Goal: Information Seeking & Learning: Learn about a topic

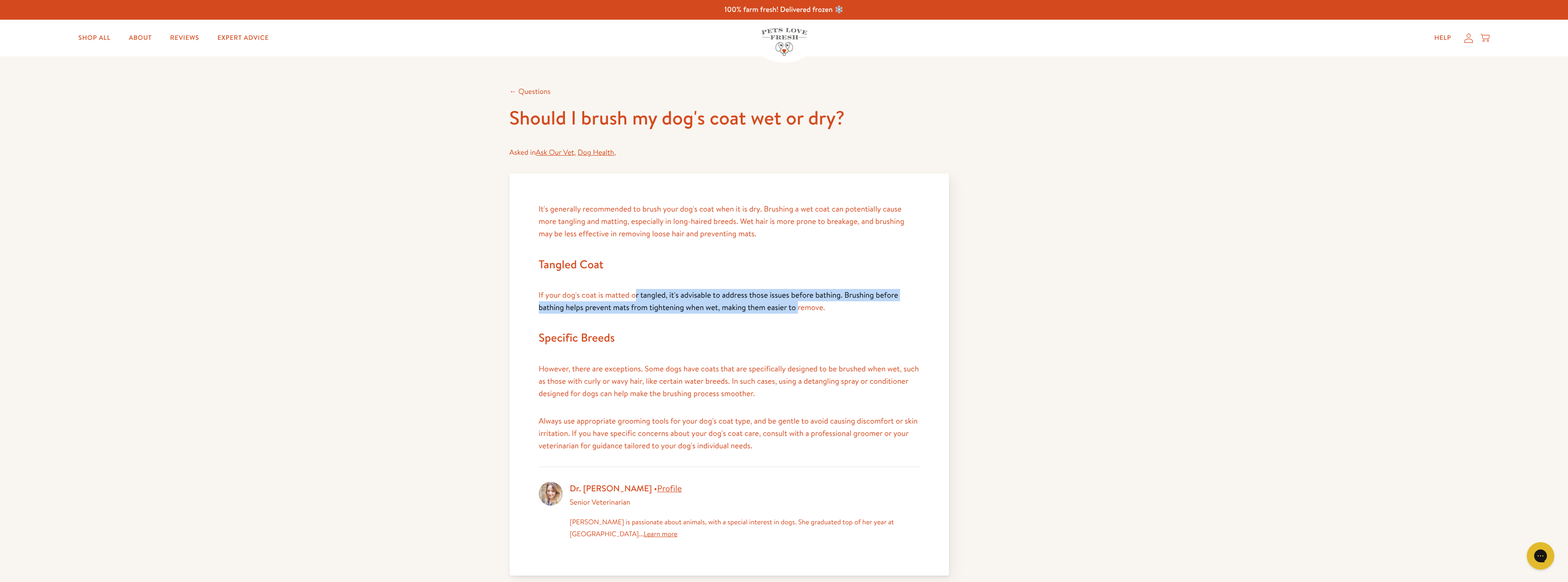
drag, startPoint x: 636, startPoint y: 298, endPoint x: 806, endPoint y: 301, distance: 170.0
click at [801, 302] on p "If your dog's coat is matted or tangled, it's advisable to address those issues…" at bounding box center [729, 301] width 381 height 25
click at [806, 301] on p "If your dog's coat is matted or tangled, it's advisable to address those issues…" at bounding box center [729, 301] width 381 height 25
drag, startPoint x: 823, startPoint y: 303, endPoint x: 763, endPoint y: 292, distance: 61.0
click at [767, 294] on span "If your dog's coat is matted or tangled, it's advisable to address those issues…" at bounding box center [718, 301] width 359 height 23
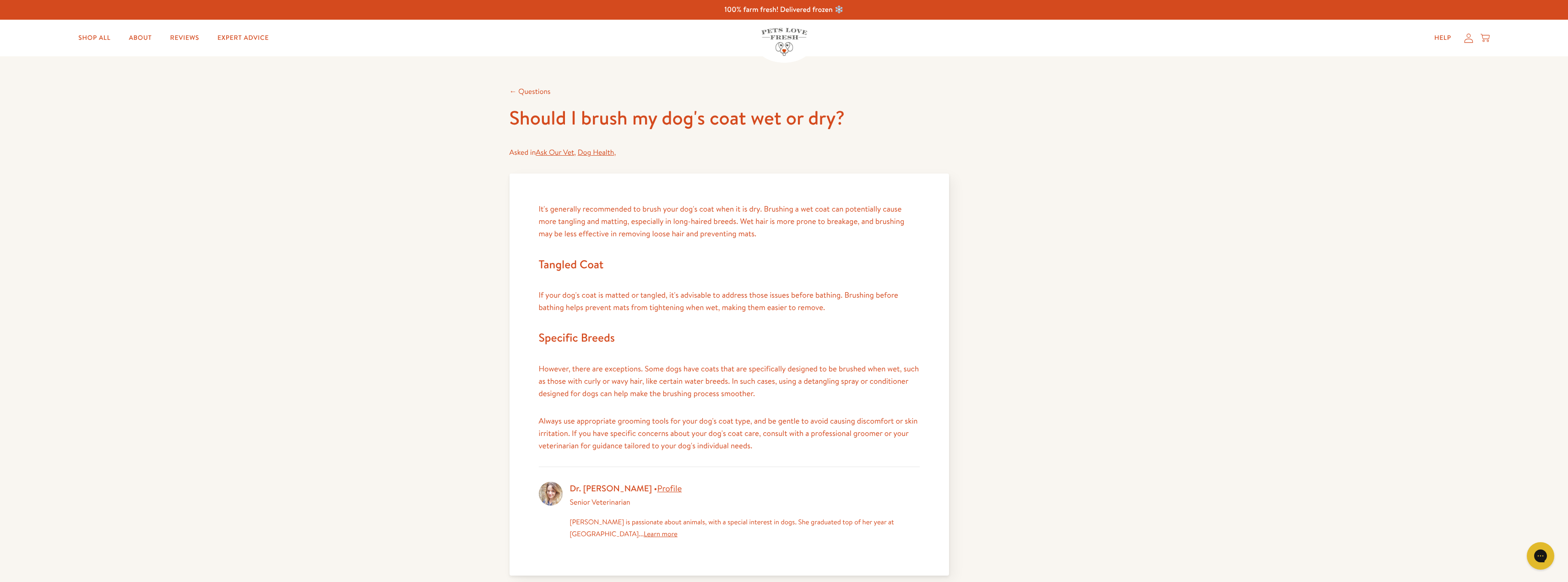
click at [760, 292] on span "If your dog's coat is matted or tangled, it's advisable to address those issues…" at bounding box center [718, 301] width 359 height 23
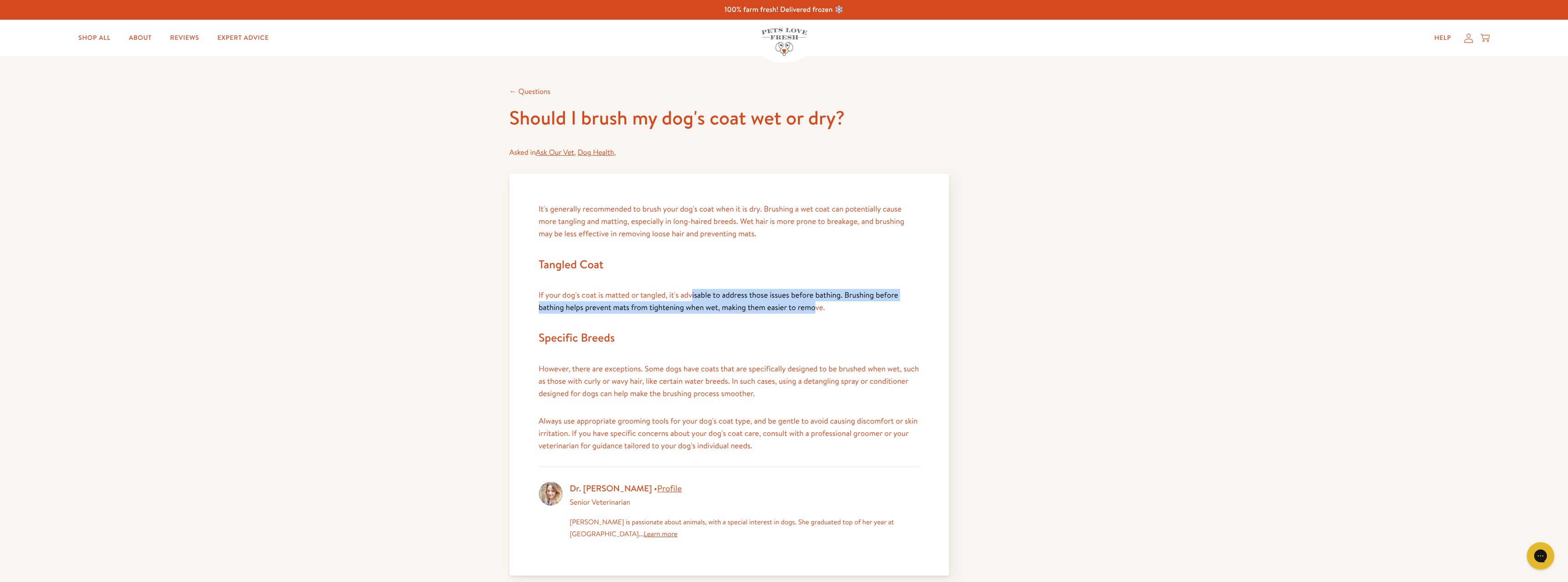
drag, startPoint x: 692, startPoint y: 291, endPoint x: 815, endPoint y: 311, distance: 124.6
click at [814, 311] on span "If your dog's coat is matted or tangled, it's advisable to address those issues…" at bounding box center [718, 301] width 359 height 23
click at [816, 311] on span "If your dog's coat is matted or tangled, it's advisable to address those issues…" at bounding box center [718, 301] width 359 height 23
drag, startPoint x: 826, startPoint y: 309, endPoint x: 680, endPoint y: 292, distance: 147.0
click at [693, 293] on p "If your dog's coat is matted or tangled, it's advisable to address those issues…" at bounding box center [729, 301] width 381 height 25
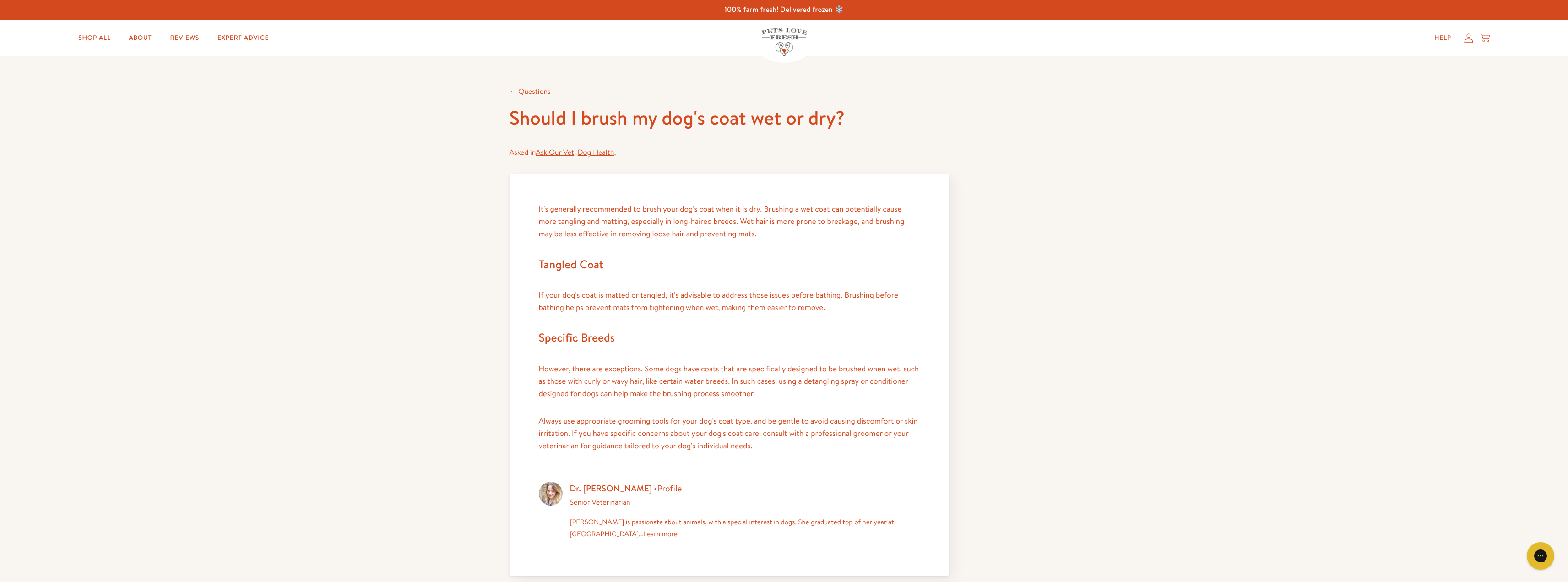
click at [680, 292] on span "If your dog's coat is matted or tangled, it's advisable to address those issues…" at bounding box center [718, 301] width 359 height 23
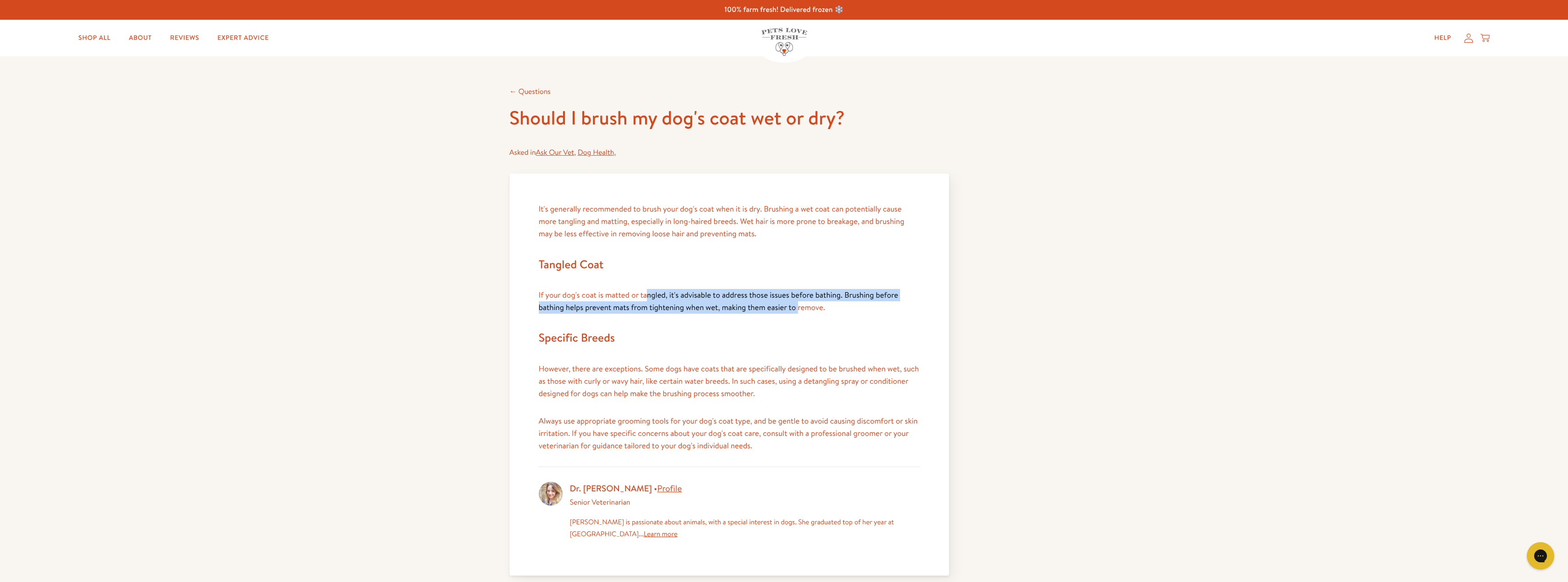
drag, startPoint x: 649, startPoint y: 295, endPoint x: 809, endPoint y: 306, distance: 160.4
click at [799, 308] on span "If your dog's coat is matted or tangled, it's advisable to address those issues…" at bounding box center [718, 301] width 359 height 23
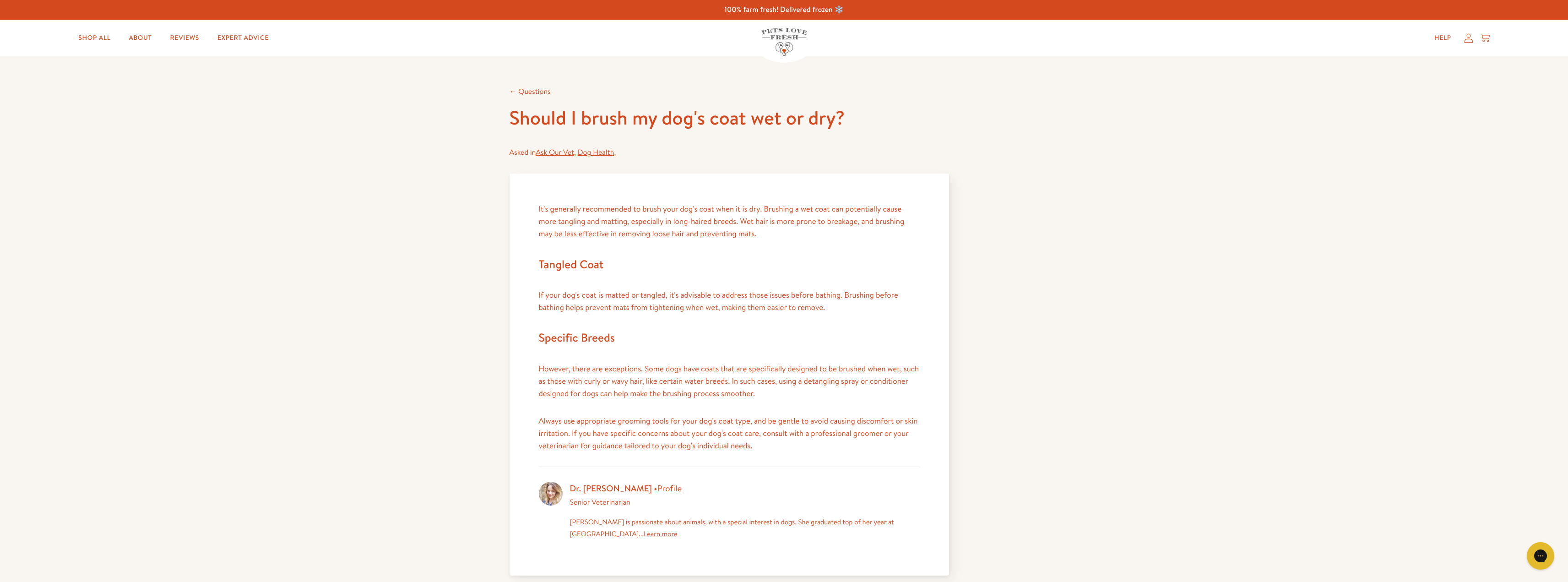
click at [809, 306] on span "If your dog's coat is matted or tangled, it's advisable to address those issues…" at bounding box center [718, 301] width 359 height 23
drag, startPoint x: 808, startPoint y: 303, endPoint x: 763, endPoint y: 300, distance: 45.1
click at [776, 301] on span "If your dog's coat is matted or tangled, it's advisable to address those issues…" at bounding box center [718, 301] width 359 height 23
click at [763, 300] on span "If your dog's coat is matted or tangled, it's advisable to address those issues…" at bounding box center [718, 301] width 359 height 23
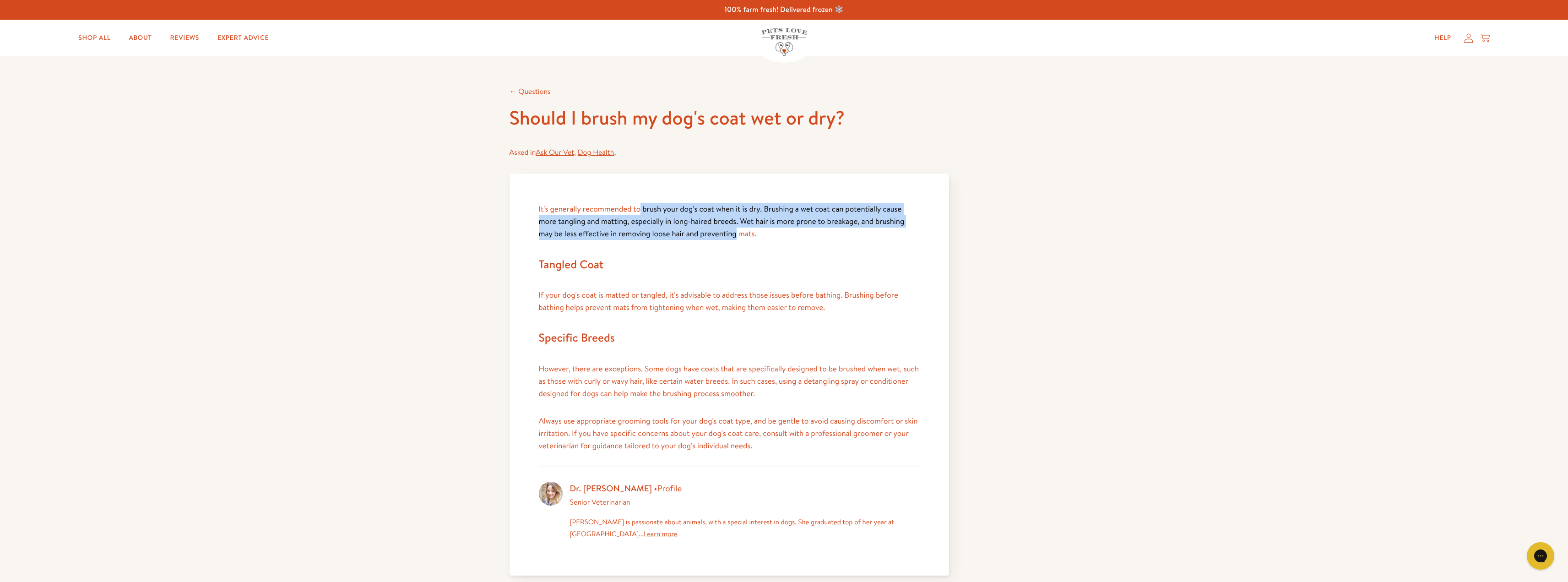
drag, startPoint x: 641, startPoint y: 205, endPoint x: 752, endPoint y: 234, distance: 114.7
click at [743, 235] on div "It's generally recommended to brush your dog's coat when it is dry. Brushing a …" at bounding box center [730, 374] width 439 height 402
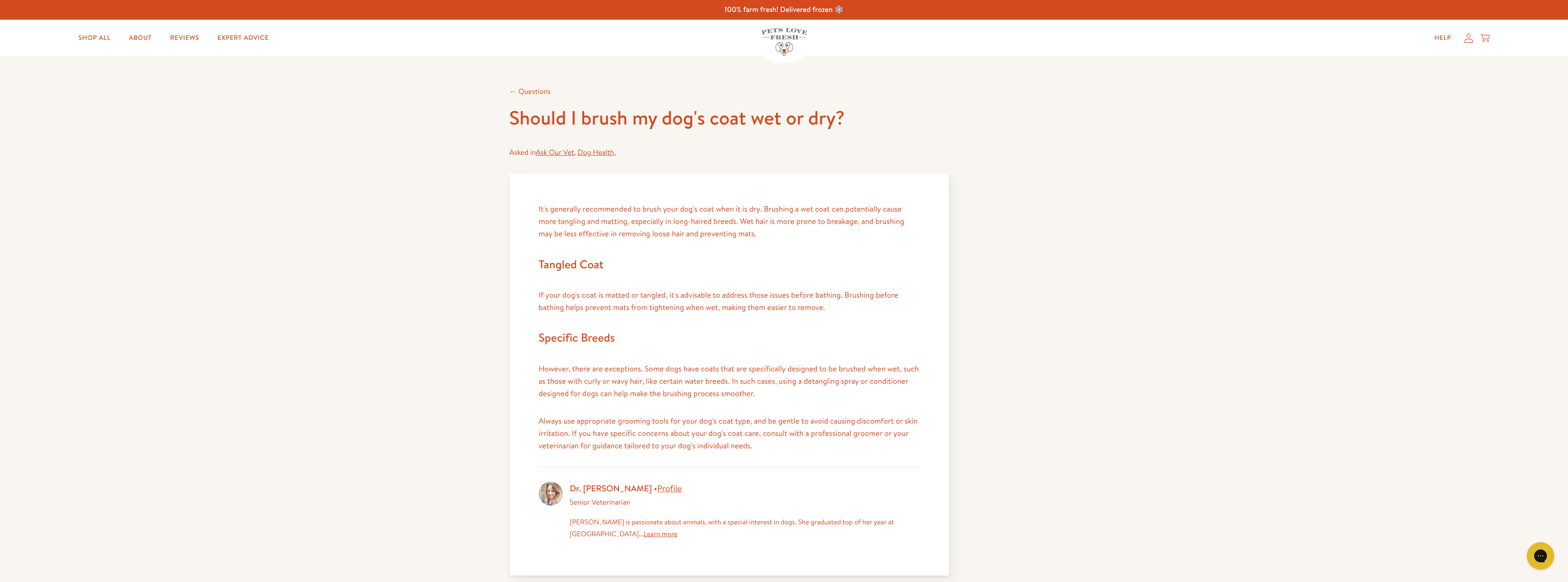
click at [755, 234] on span "It's generally recommended to brush your dog's coat when it is dry. Brushing a …" at bounding box center [722, 221] width 366 height 35
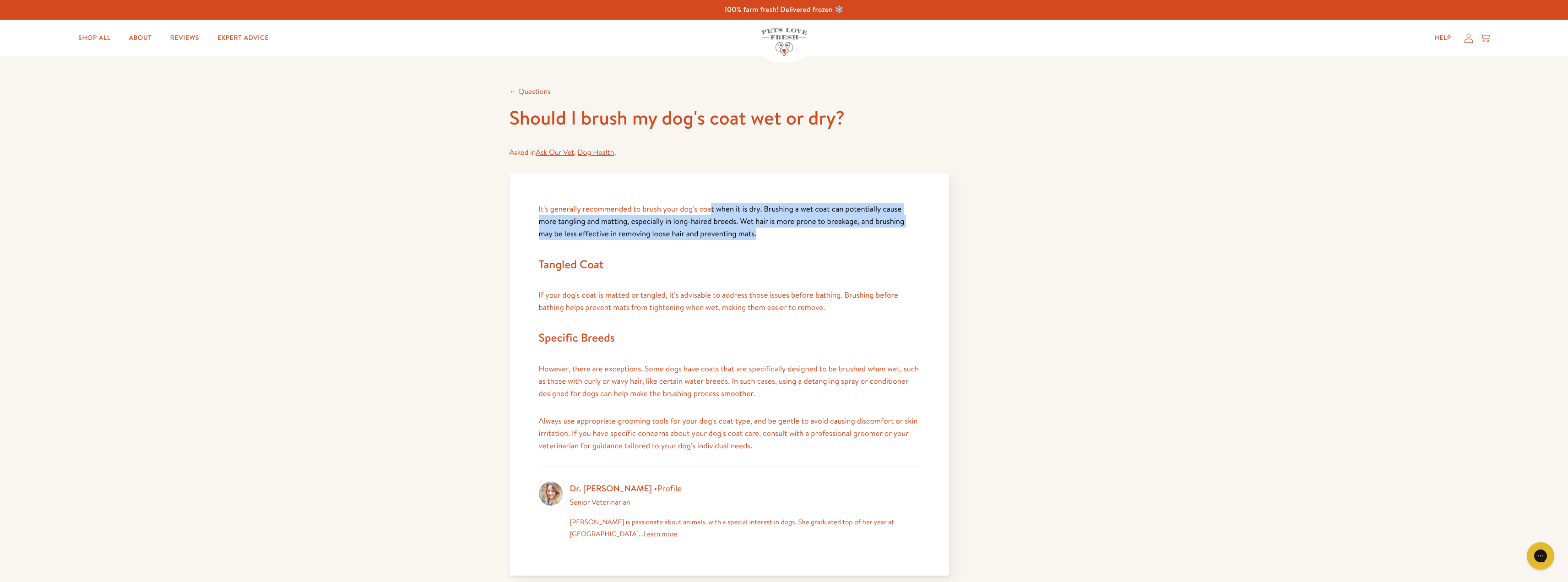
drag, startPoint x: 737, startPoint y: 230, endPoint x: 709, endPoint y: 204, distance: 38.2
click at [710, 205] on p "It's generally recommended to brush your dog's coat when it is dry. Brushing a …" at bounding box center [729, 221] width 381 height 37
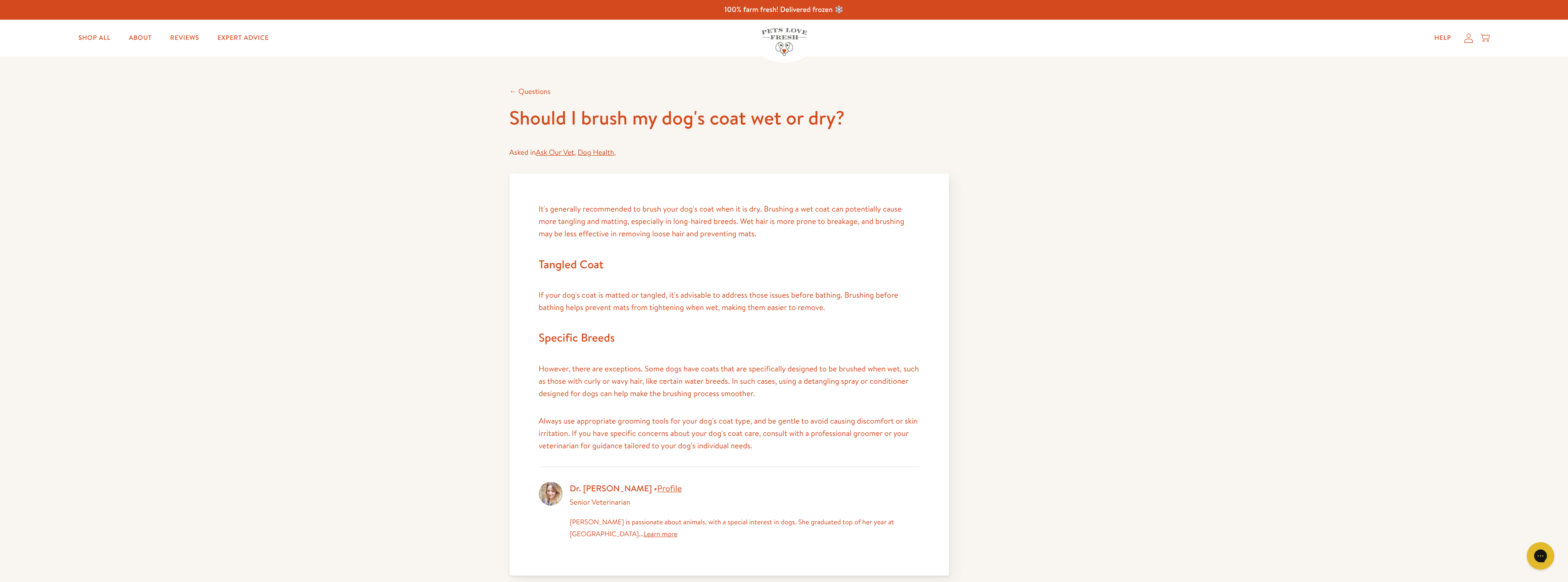
click at [708, 204] on span "It's generally recommended to brush your dog's coat when it is dry. Brushing a …" at bounding box center [722, 221] width 366 height 35
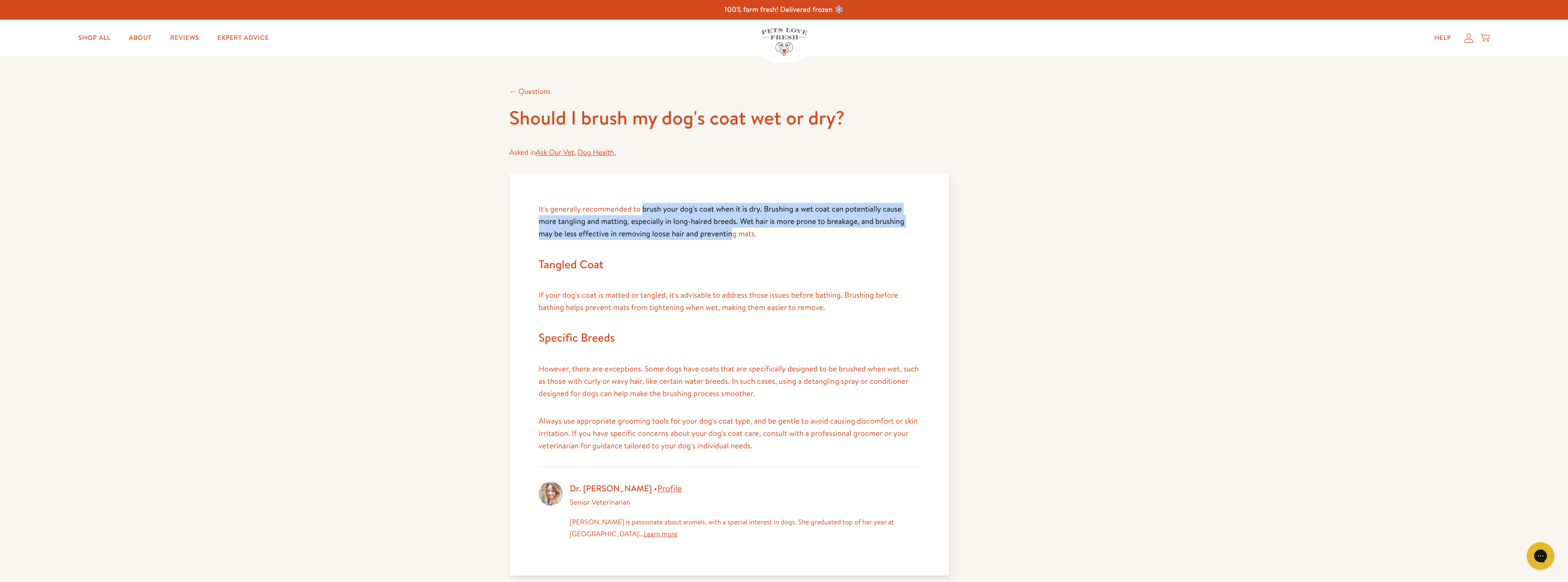
drag, startPoint x: 643, startPoint y: 209, endPoint x: 741, endPoint y: 237, distance: 101.9
click at [738, 237] on span "It's generally recommended to brush your dog's coat when it is dry. Brushing a …" at bounding box center [722, 221] width 366 height 35
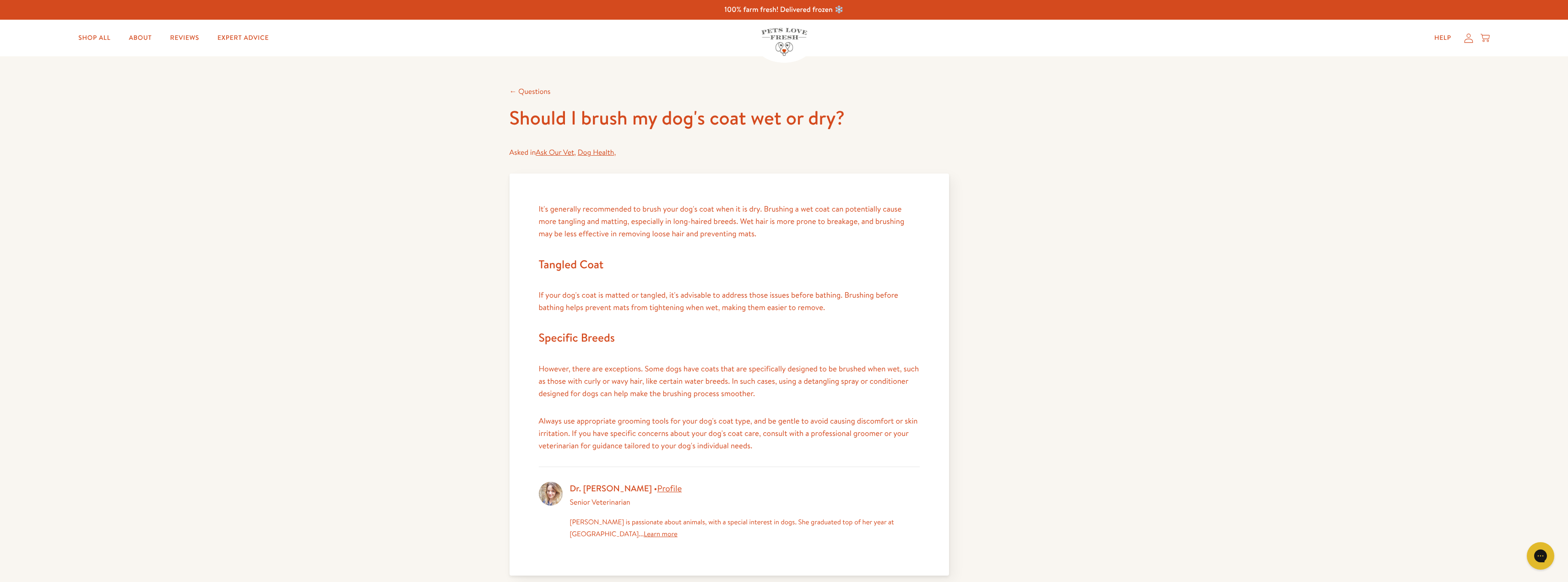
click at [745, 237] on span "It's generally recommended to brush your dog's coat when it is dry. Brushing a …" at bounding box center [722, 221] width 366 height 35
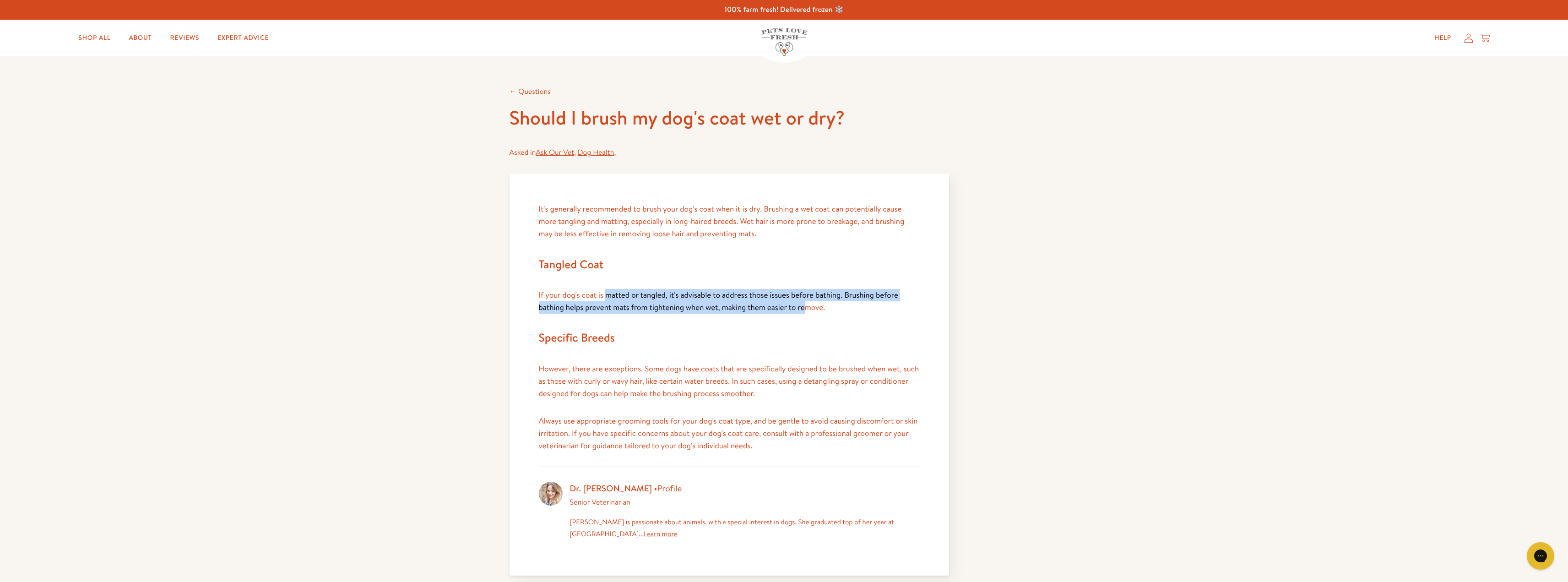
drag, startPoint x: 605, startPoint y: 293, endPoint x: 808, endPoint y: 306, distance: 203.4
click at [808, 306] on span "If your dog's coat is matted or tangled, it's advisable to address those issues…" at bounding box center [718, 301] width 359 height 23
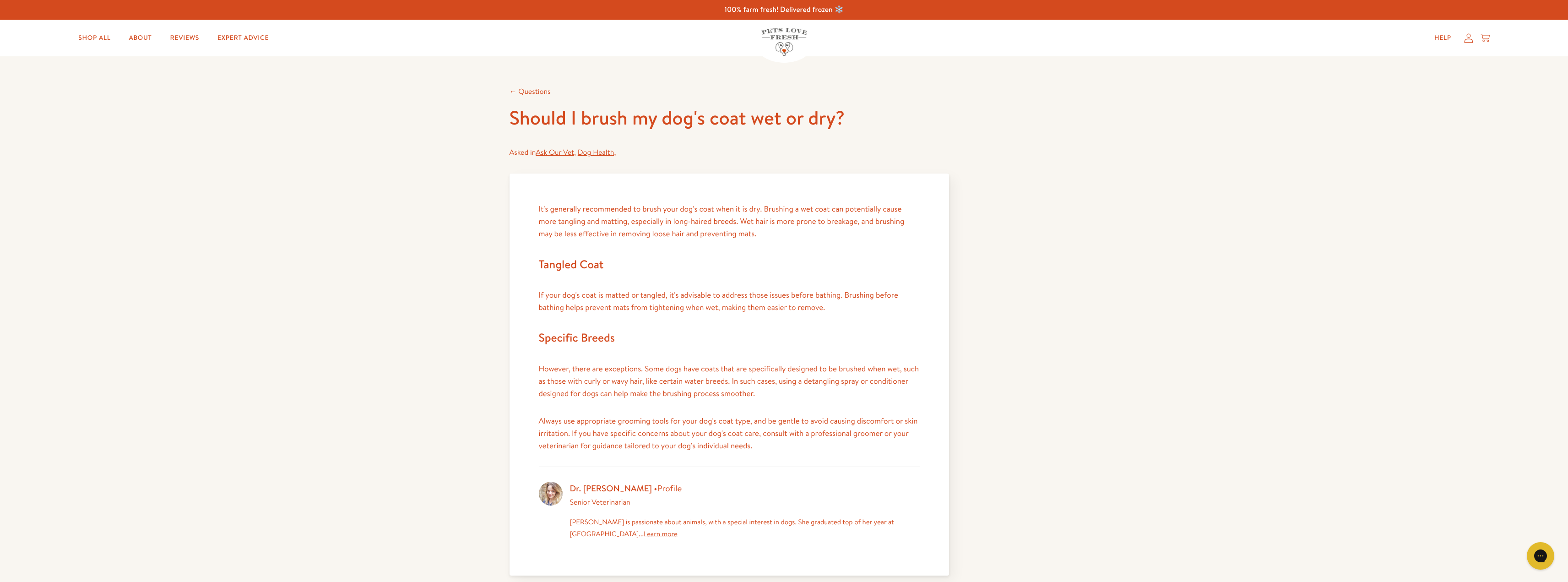
click at [808, 306] on span "If your dog's coat is matted or tangled, it's advisable to address those issues…" at bounding box center [718, 301] width 359 height 23
drag, startPoint x: 696, startPoint y: 297, endPoint x: 800, endPoint y: 304, distance: 104.2
click at [792, 306] on span "If your dog's coat is matted or tangled, it's advisable to address those issues…" at bounding box center [718, 301] width 359 height 23
click at [802, 303] on span "If your dog's coat is matted or tangled, it's advisable to address those issues…" at bounding box center [718, 301] width 359 height 23
drag, startPoint x: 737, startPoint y: 293, endPoint x: 826, endPoint y: 307, distance: 90.1
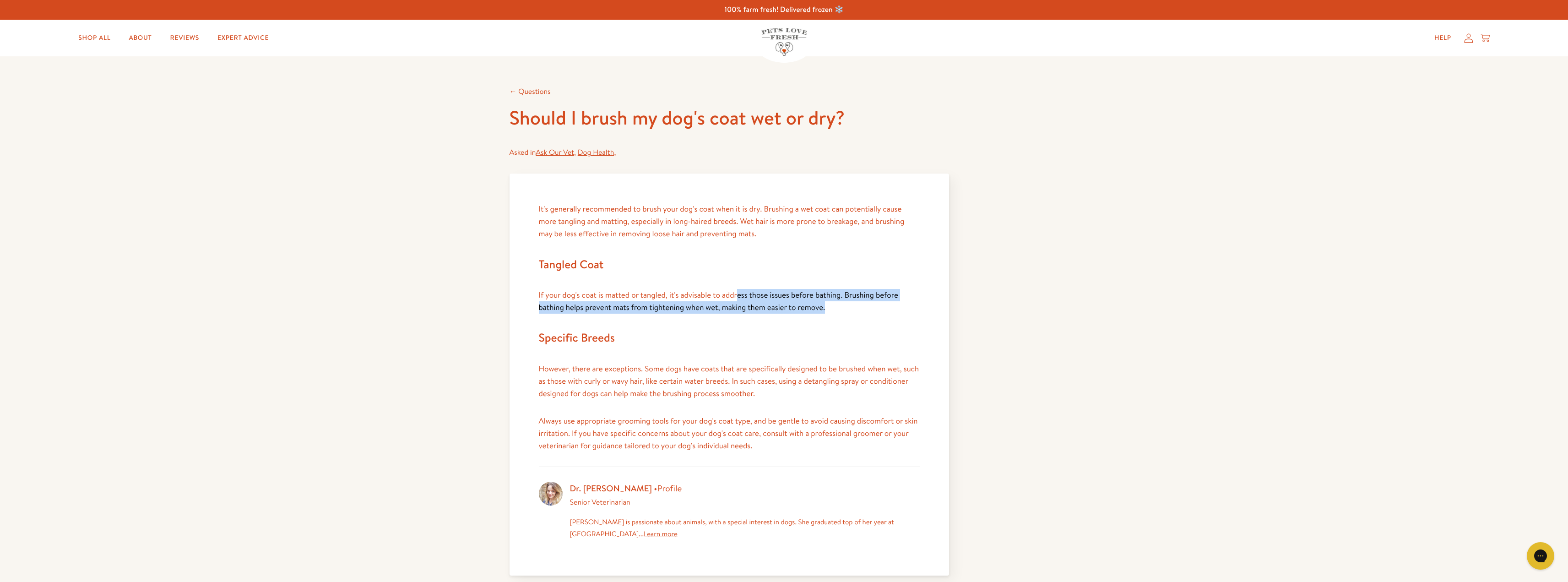
click at [826, 307] on p "If your dog's coat is matted or tangled, it's advisable to address those issues…" at bounding box center [729, 301] width 381 height 25
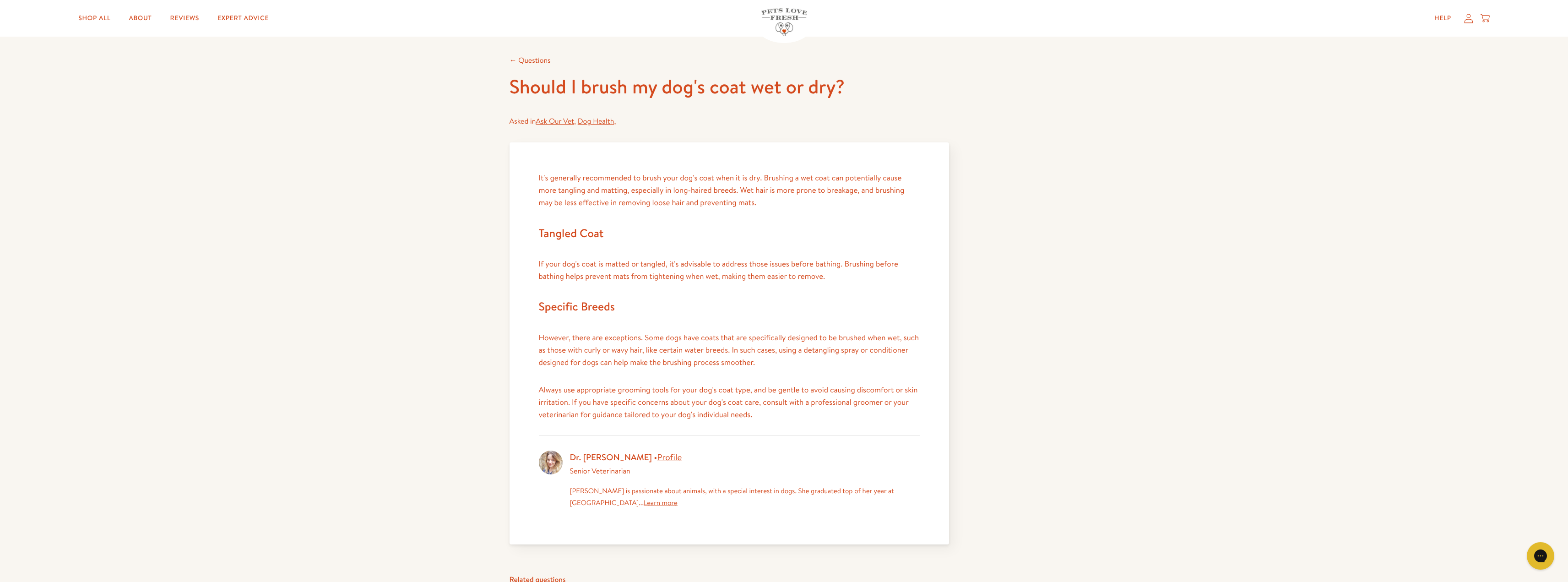
scroll to position [46, 0]
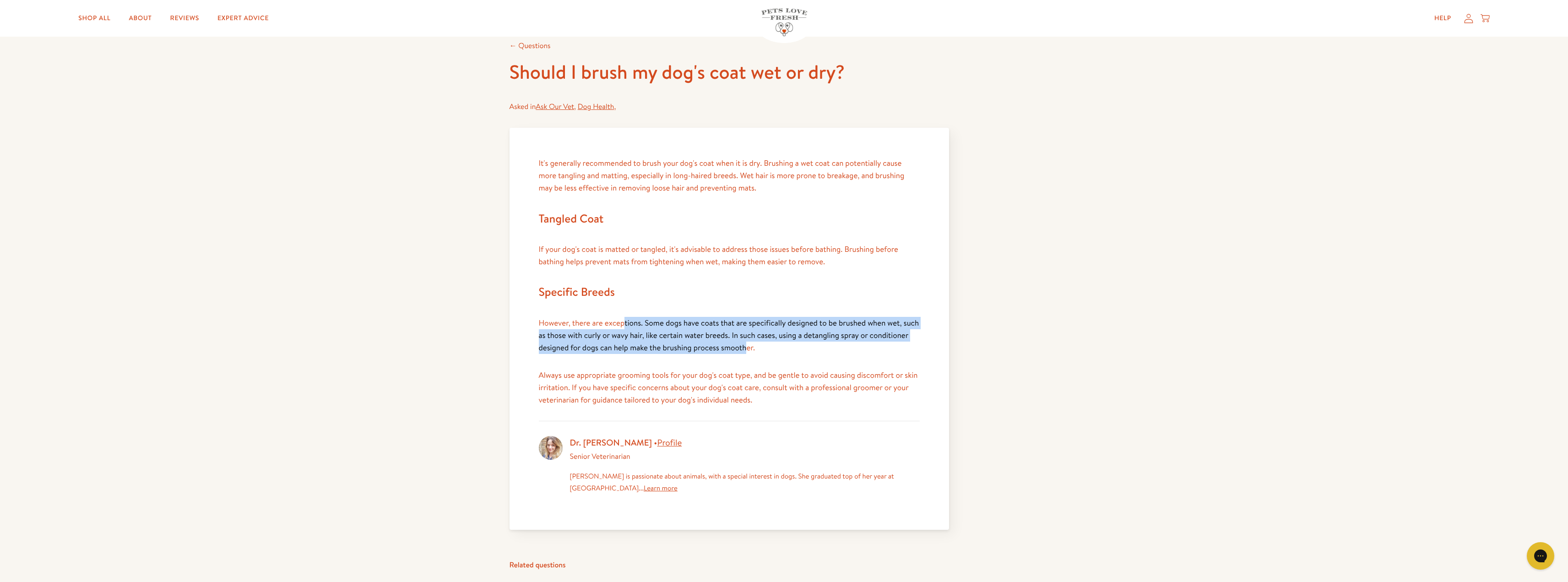
drag, startPoint x: 624, startPoint y: 320, endPoint x: 750, endPoint y: 343, distance: 128.1
click at [748, 344] on p "However, there are exceptions. Some dogs have coats that are specifically desig…" at bounding box center [729, 335] width 381 height 37
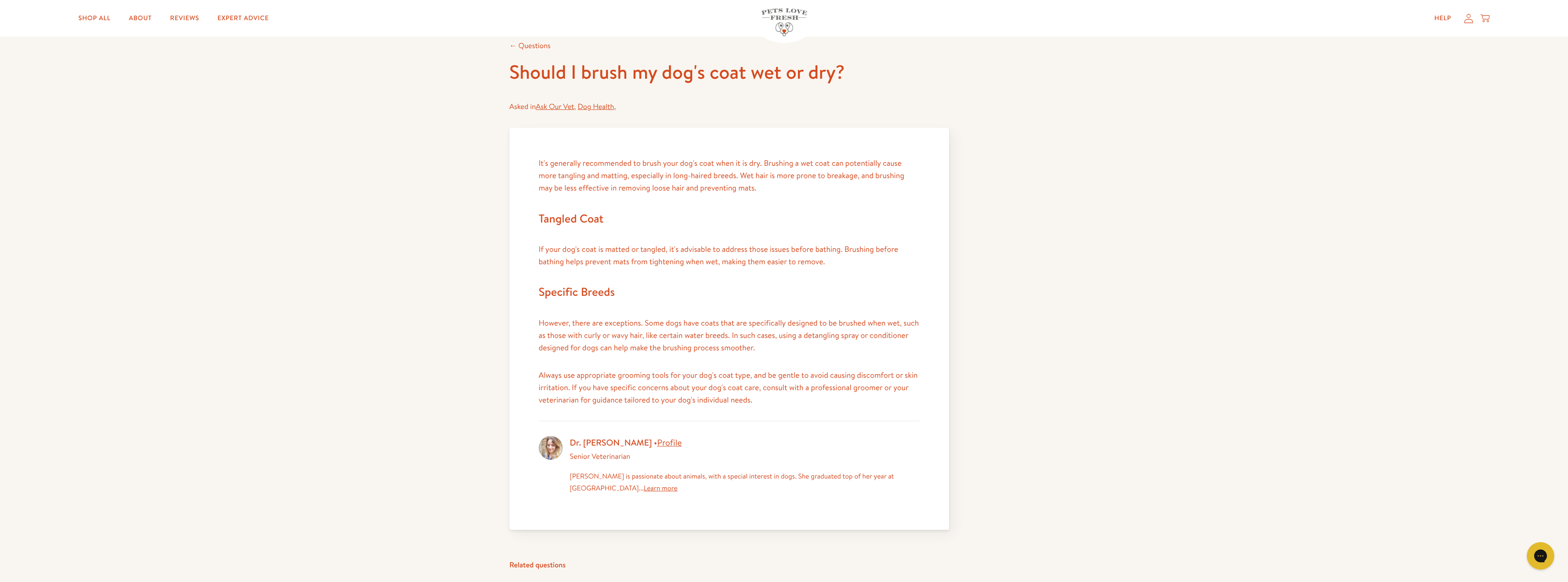
click at [750, 343] on p "However, there are exceptions. Some dogs have coats that are specifically desig…" at bounding box center [729, 335] width 381 height 37
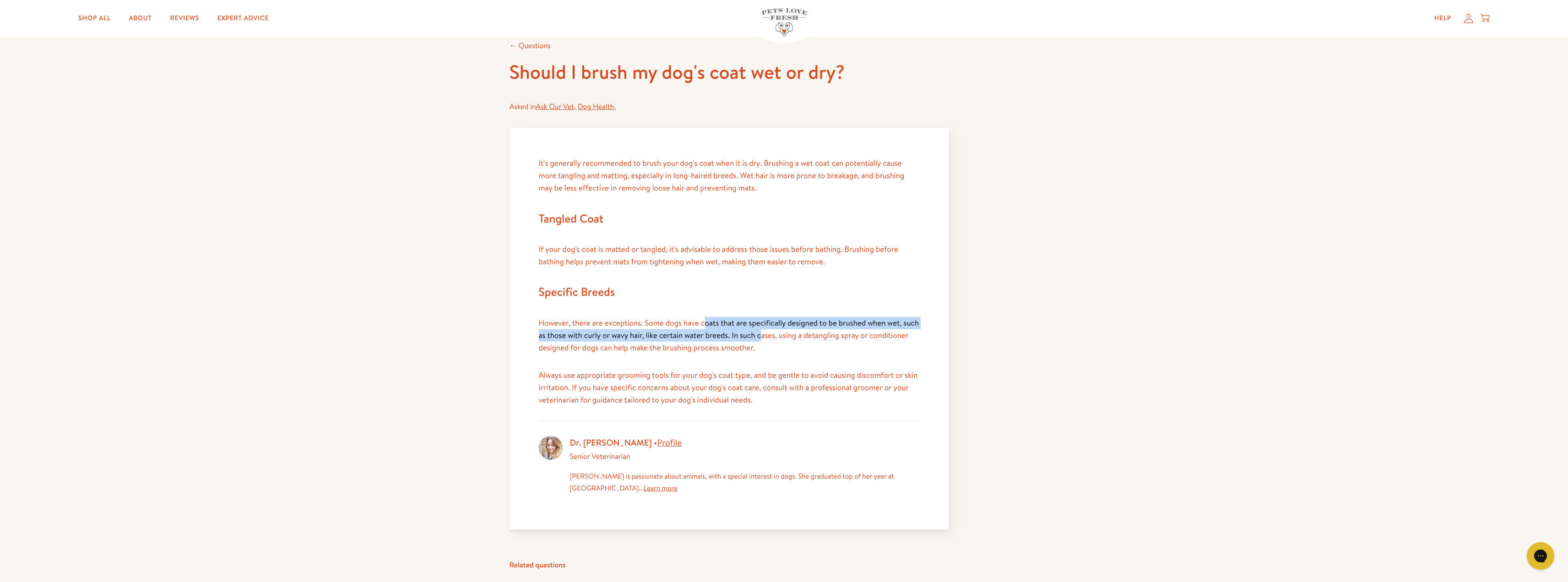
drag, startPoint x: 760, startPoint y: 338, endPoint x: 685, endPoint y: 314, distance: 78.7
click at [693, 315] on div "It's generally recommended to brush your dog's coat when it is dry. Brushing a …" at bounding box center [729, 281] width 381 height 249
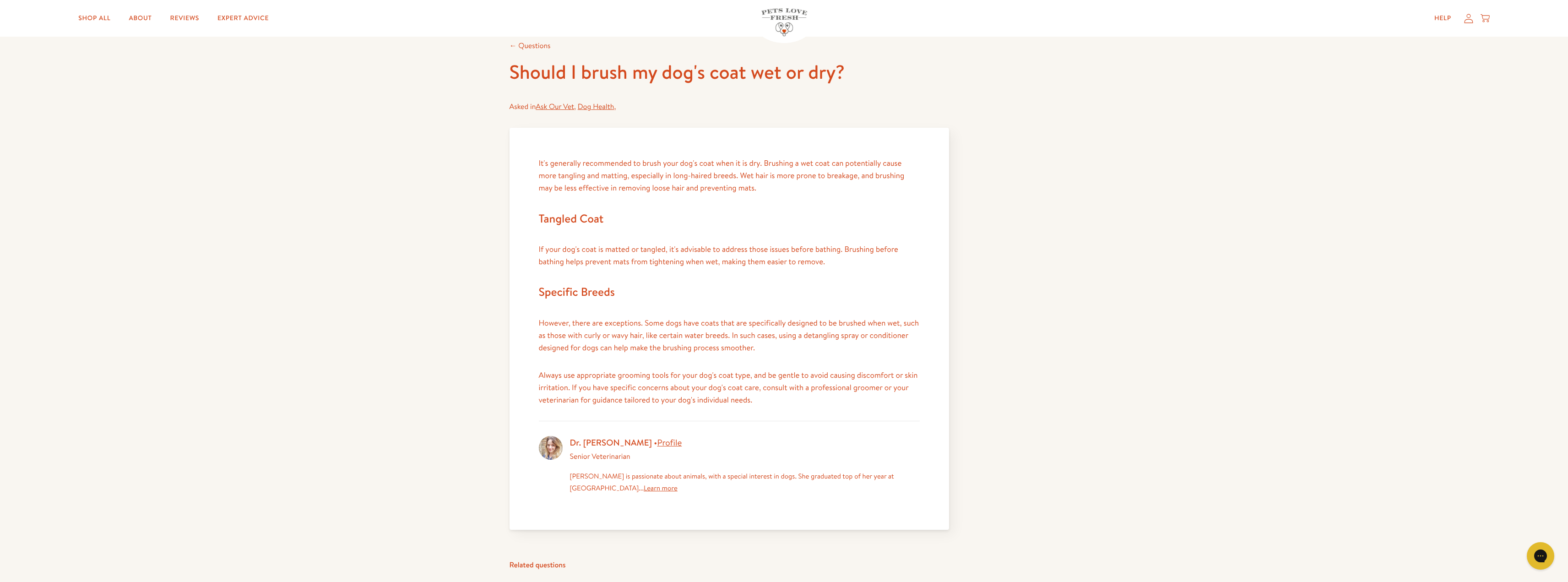
click at [683, 313] on div "It's generally recommended to brush your dog's coat when it is dry. Brushing a …" at bounding box center [729, 281] width 381 height 249
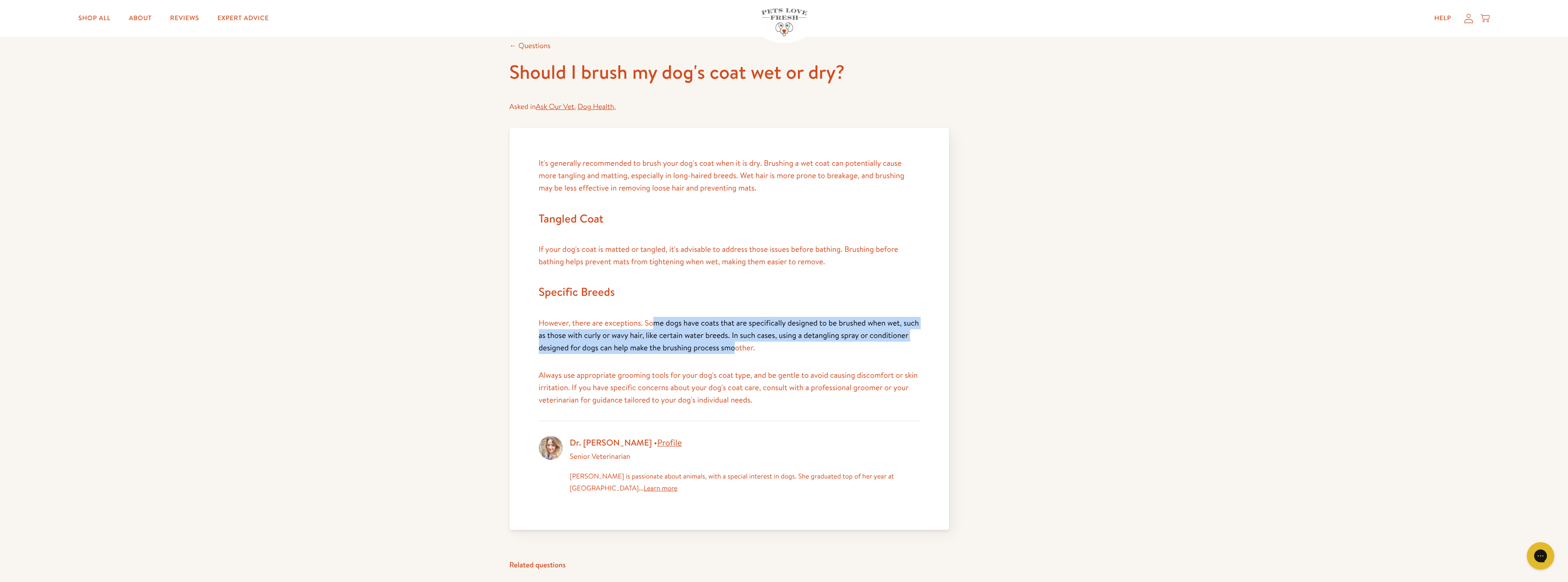
drag, startPoint x: 653, startPoint y: 323, endPoint x: 738, endPoint y: 351, distance: 89.5
click at [738, 351] on p "However, there are exceptions. Some dogs have coats that are specifically desig…" at bounding box center [729, 335] width 381 height 37
click at [738, 351] on p "However, there are exceptions. Some dogs have coats that are specifically desig…" at bounding box center [729, 335] width 381 height 37
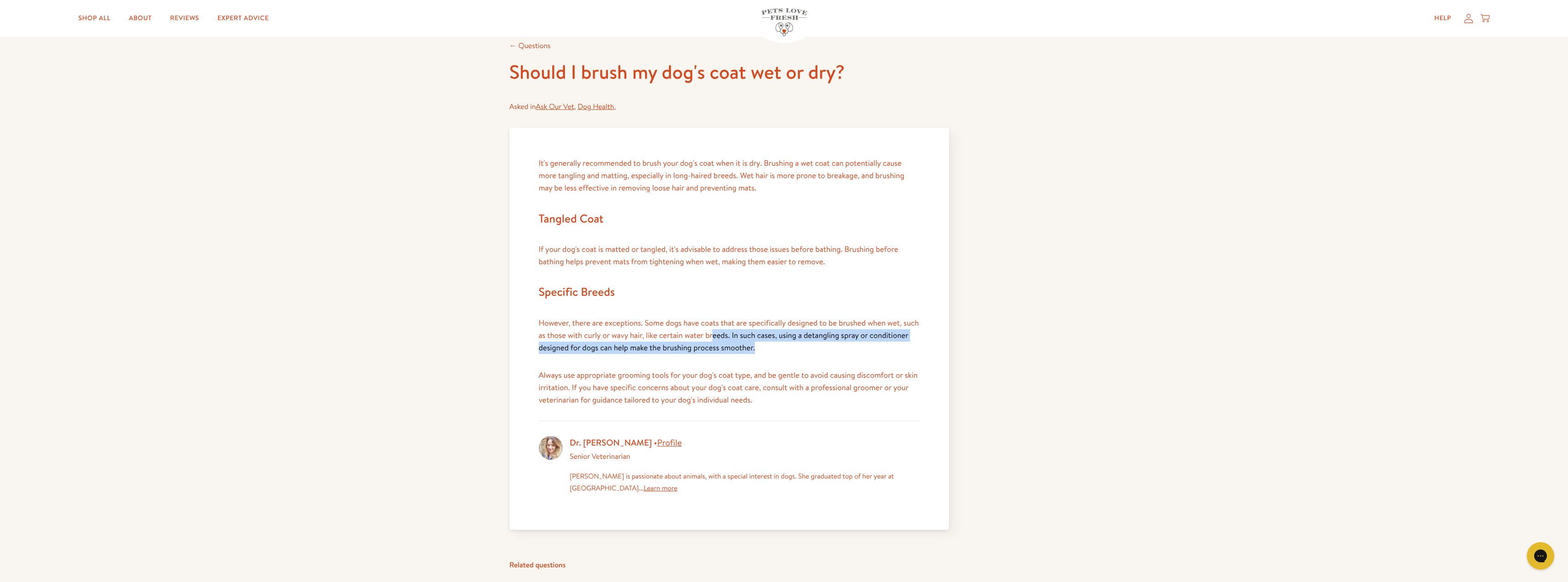
drag, startPoint x: 713, startPoint y: 333, endPoint x: 760, endPoint y: 346, distance: 48.8
click at [760, 346] on p "However, there are exceptions. Some dogs have coats that are specifically desig…" at bounding box center [729, 335] width 381 height 37
click at [761, 346] on p "However, there are exceptions. Some dogs have coats that are specifically desig…" at bounding box center [729, 335] width 381 height 37
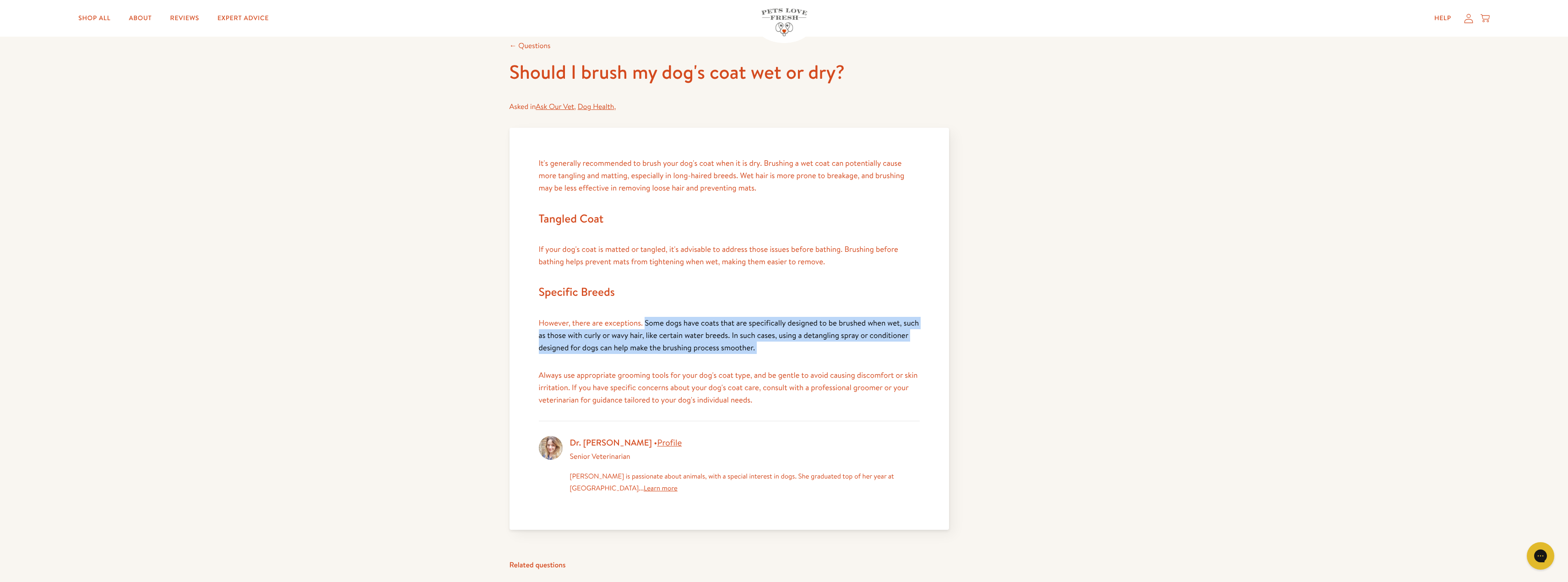
drag, startPoint x: 761, startPoint y: 345, endPoint x: 652, endPoint y: 327, distance: 110.5
click at [655, 328] on p "However, there are exceptions. Some dogs have coats that are specifically desig…" at bounding box center [729, 335] width 381 height 37
click at [652, 326] on p "However, there are exceptions. Some dogs have coats that are specifically desig…" at bounding box center [729, 335] width 381 height 37
drag, startPoint x: 639, startPoint y: 328, endPoint x: 674, endPoint y: 343, distance: 38.1
click at [673, 343] on p "However, there are exceptions. Some dogs have coats that are specifically desig…" at bounding box center [729, 335] width 381 height 37
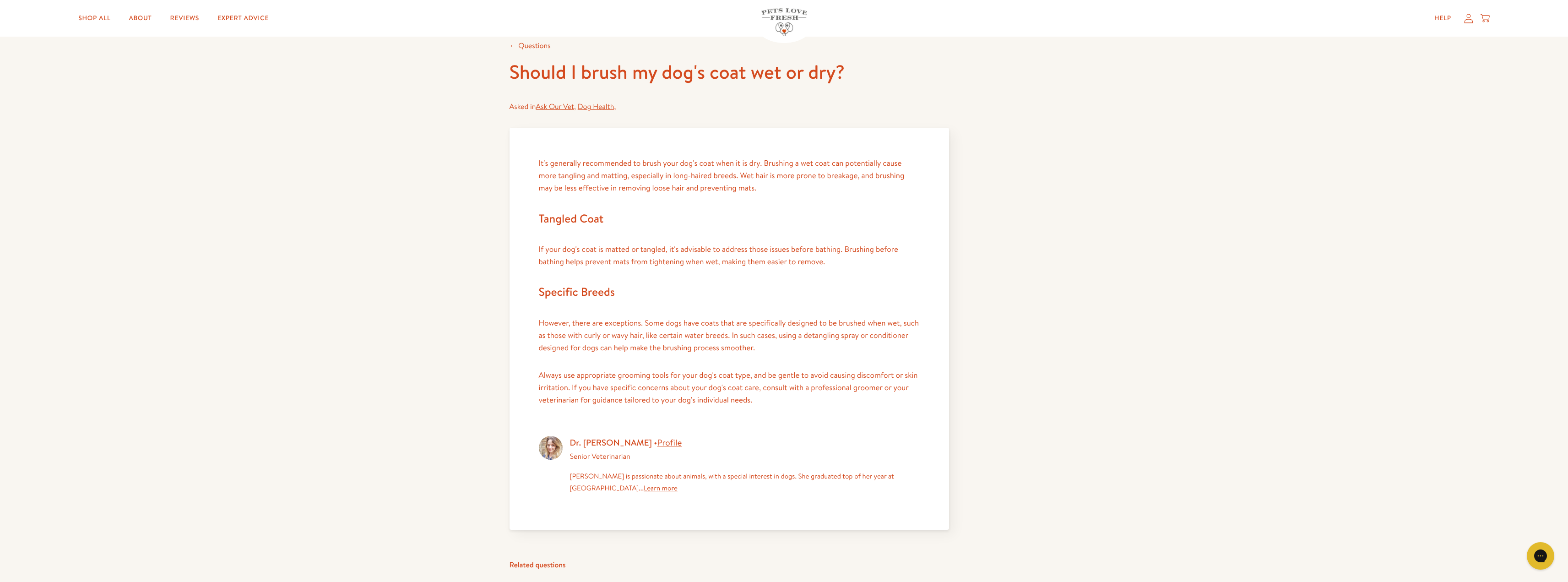
click at [677, 344] on p "However, there are exceptions. Some dogs have coats that are specifically desig…" at bounding box center [729, 335] width 381 height 37
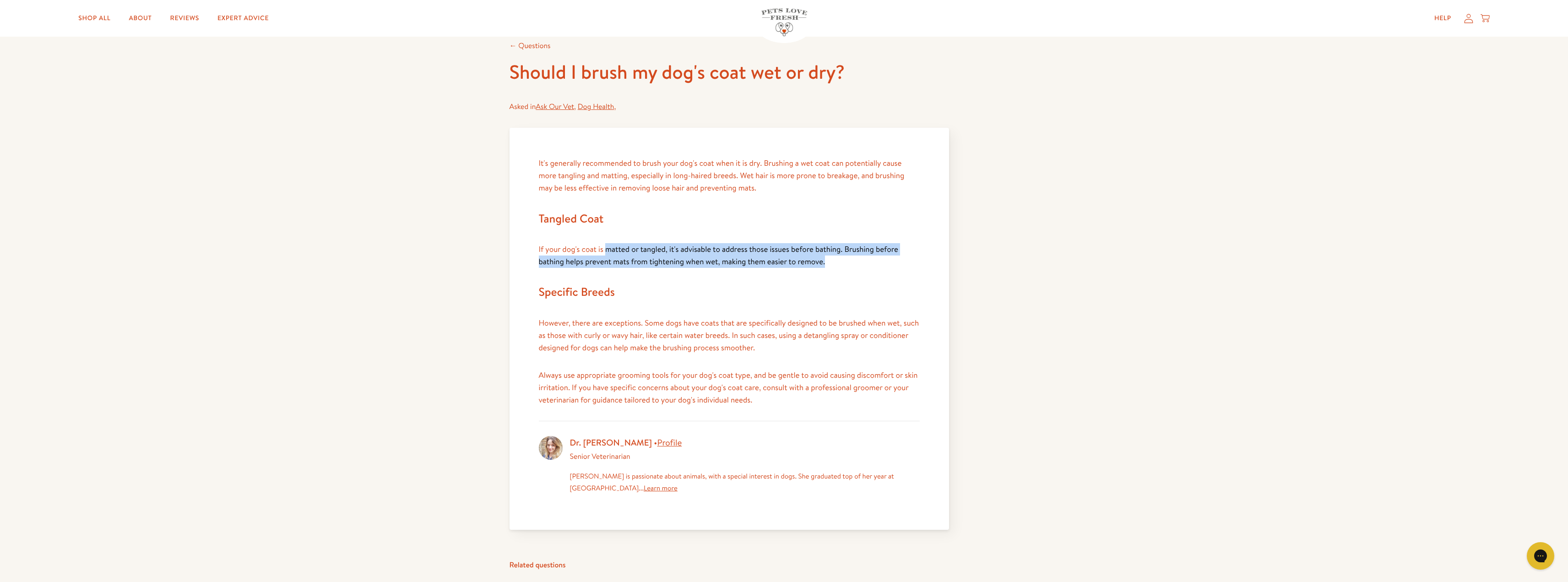
drag, startPoint x: 605, startPoint y: 249, endPoint x: 827, endPoint y: 267, distance: 222.7
click at [827, 267] on p "If your dog's coat is matted or tangled, it's advisable to address those issues…" at bounding box center [729, 256] width 381 height 25
click at [830, 267] on p "If your dog's coat is matted or tangled, it's advisable to address those issues…" at bounding box center [729, 256] width 381 height 25
drag, startPoint x: 665, startPoint y: 242, endPoint x: 850, endPoint y: 265, distance: 186.4
click at [850, 265] on div "It's generally recommended to brush your dog's coat when it is dry. Brushing a …" at bounding box center [729, 281] width 381 height 249
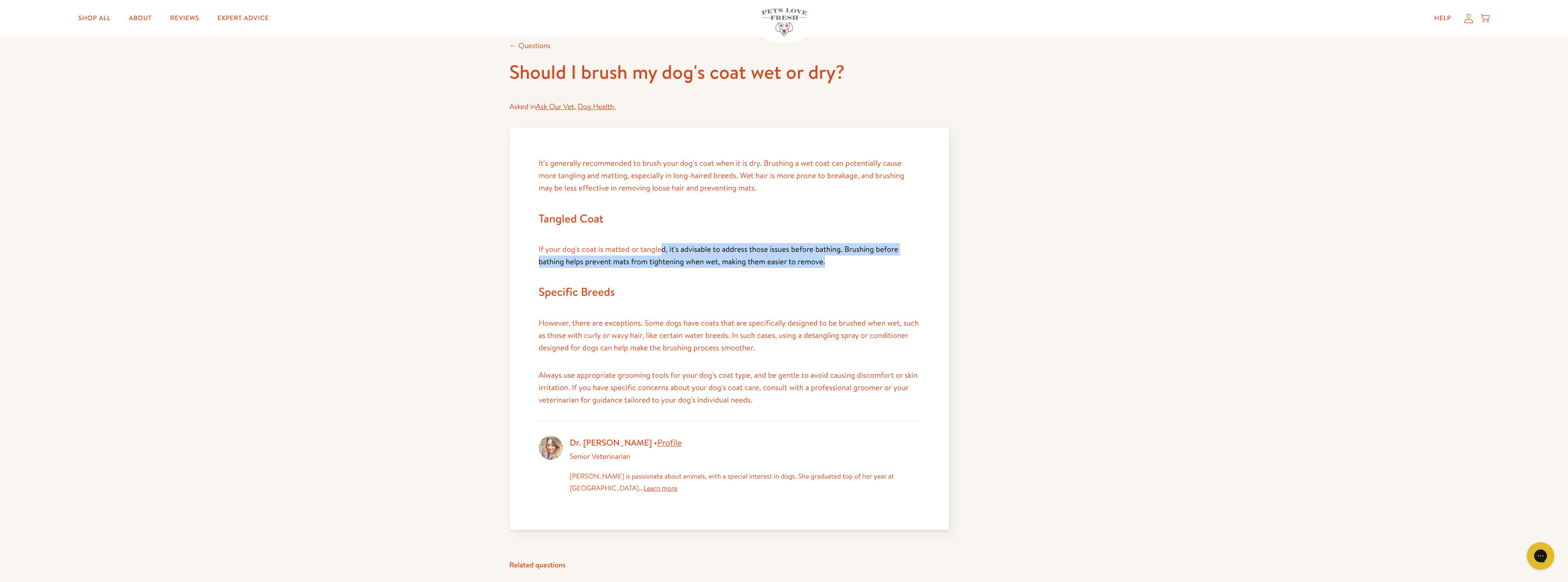
click at [850, 265] on p "If your dog's coat is matted or tangled, it's advisable to address those issues…" at bounding box center [729, 256] width 381 height 25
drag, startPoint x: 723, startPoint y: 245, endPoint x: 826, endPoint y: 266, distance: 105.1
click at [813, 269] on div "It's generally recommended to brush your dog's coat when it is dry. Brushing a …" at bounding box center [729, 281] width 381 height 249
click at [828, 266] on p "If your dog's coat is matted or tangled, it's advisable to address those issues…" at bounding box center [729, 256] width 381 height 25
click at [830, 267] on p "If your dog's coat is matted or tangled, it's advisable to address those issues…" at bounding box center [729, 256] width 381 height 25
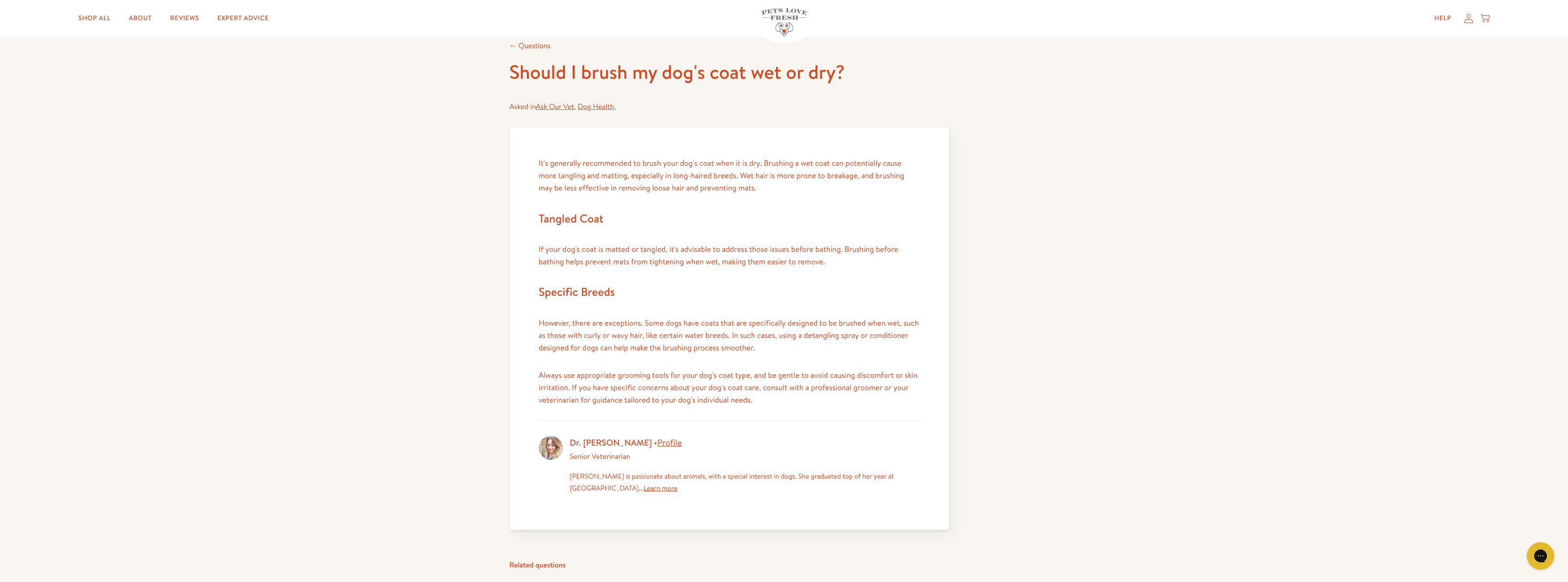
click at [828, 259] on p "If your dog's coat is matted or tangled, it's advisable to address those issues…" at bounding box center [729, 256] width 381 height 25
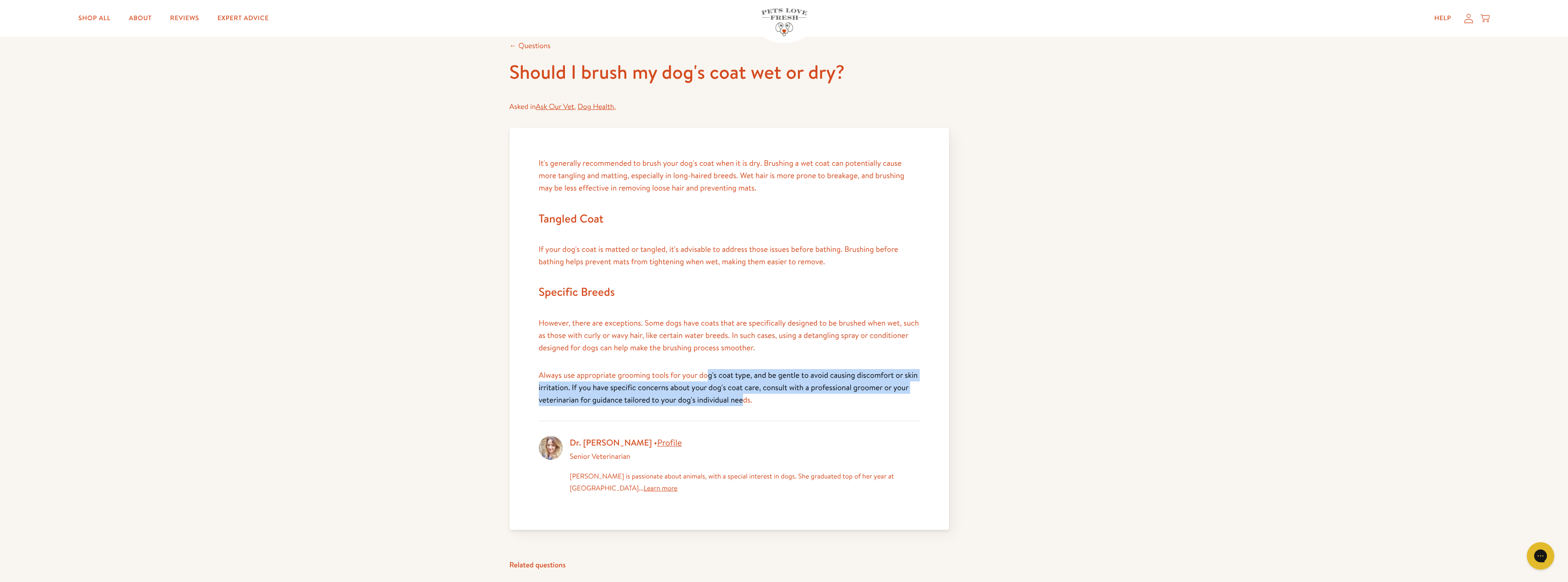
drag, startPoint x: 709, startPoint y: 379, endPoint x: 763, endPoint y: 397, distance: 56.9
click at [763, 397] on p "Always use appropriate grooming tools for your dog's coat type, and be gentle t…" at bounding box center [729, 387] width 381 height 37
